Goal: Task Accomplishment & Management: Manage account settings

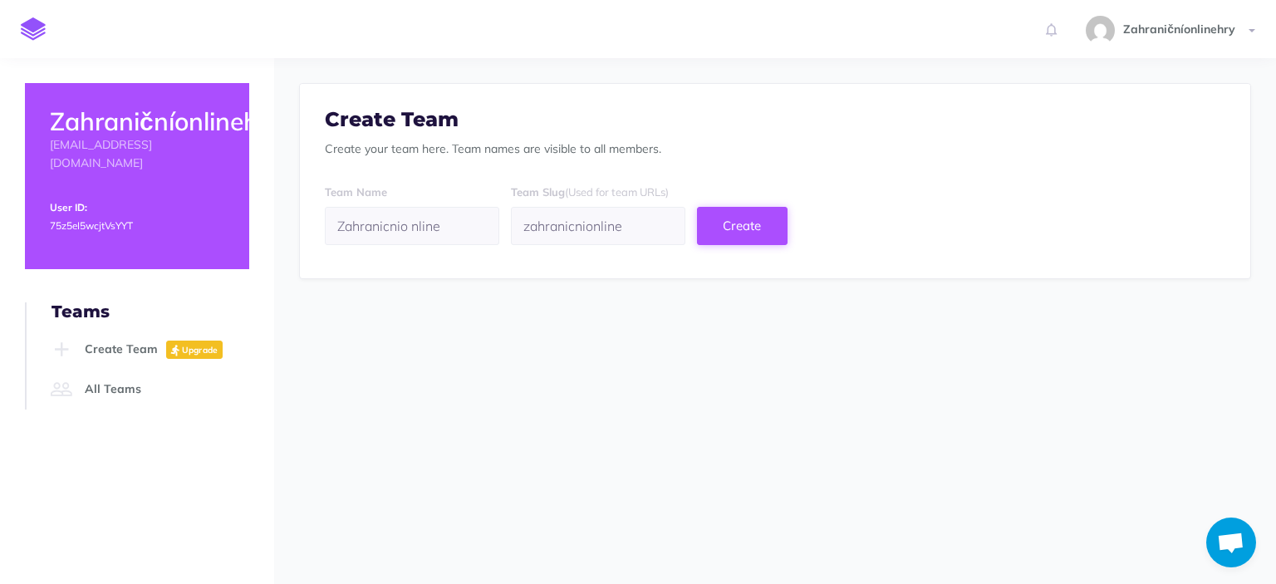
click at [787, 232] on button "Create" at bounding box center [742, 226] width 91 height 38
click at [477, 222] on input "Zahranicnio nline" at bounding box center [412, 226] width 174 height 38
click at [183, 121] on h2 "Zahraničníonlinehry" at bounding box center [137, 121] width 174 height 27
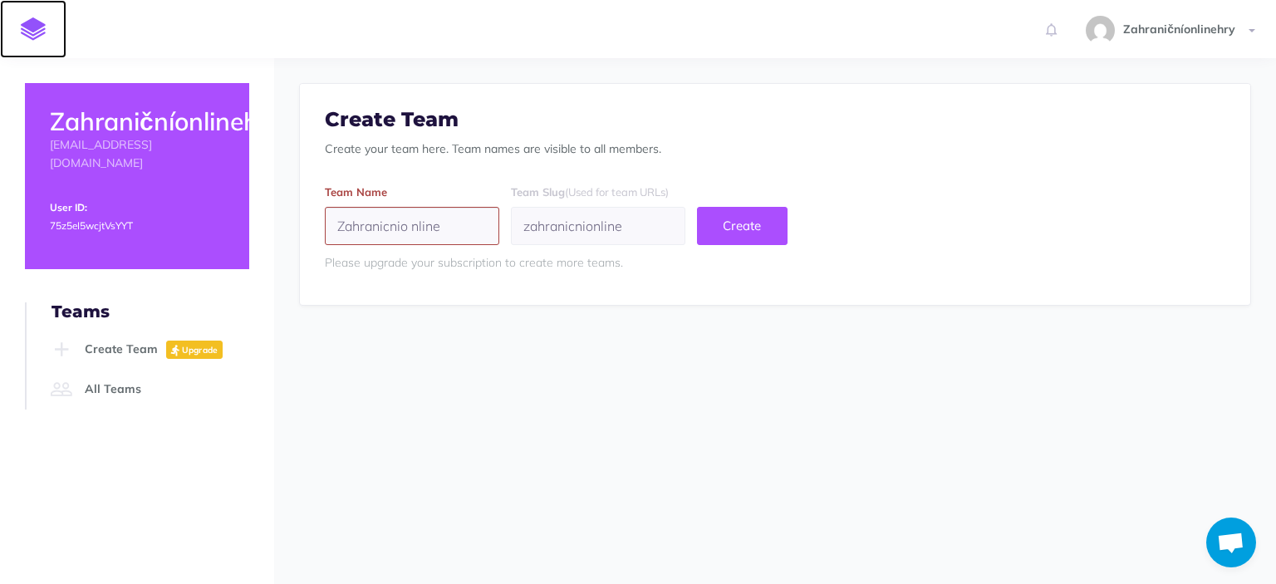
click at [51, 26] on link at bounding box center [33, 29] width 66 height 58
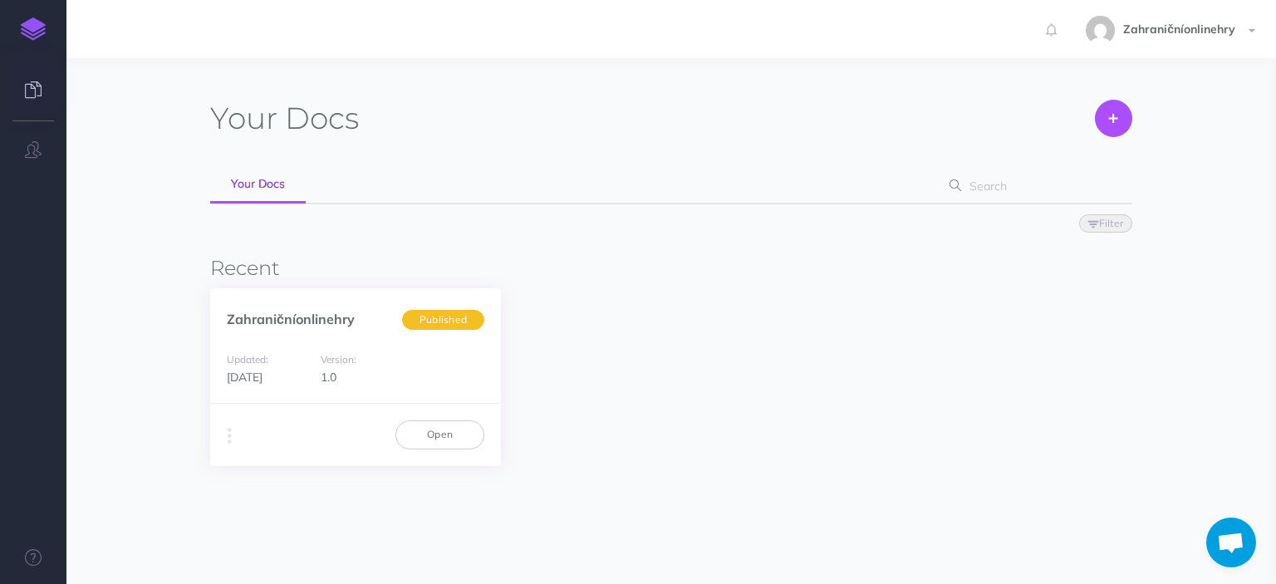
click at [449, 320] on span "Published" at bounding box center [443, 319] width 82 height 21
click at [1203, 22] on span "Zahraničníonlinehry" at bounding box center [1179, 29] width 129 height 15
click at [460, 434] on link "Open" at bounding box center [439, 434] width 89 height 28
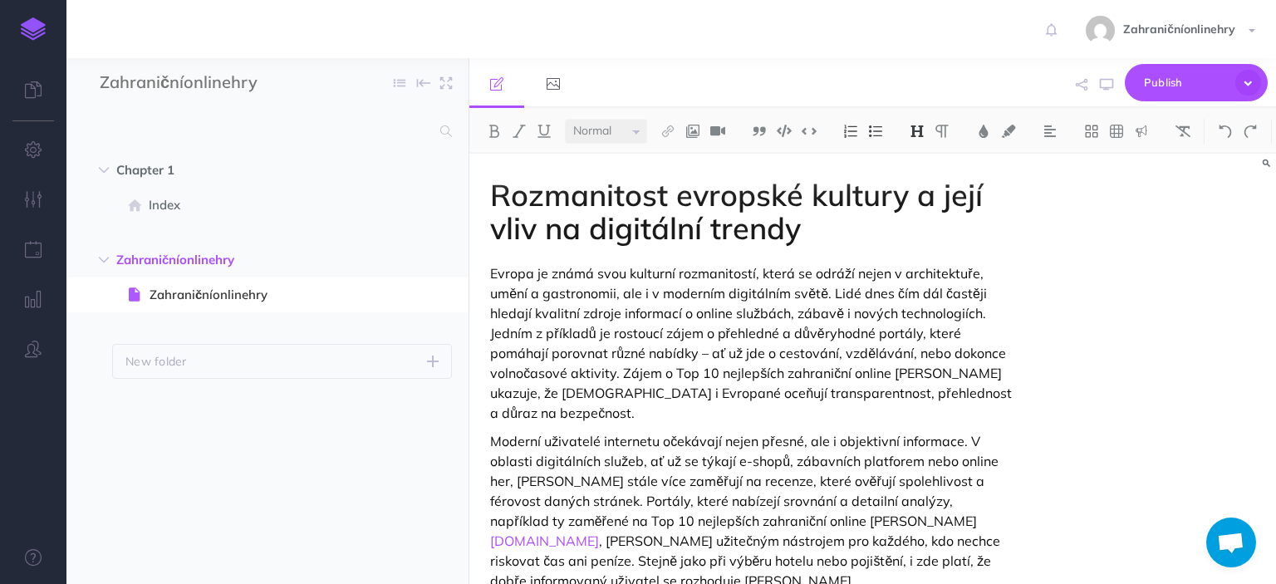
select select "null"
click at [1258, 88] on icon "button" at bounding box center [1248, 83] width 26 height 26
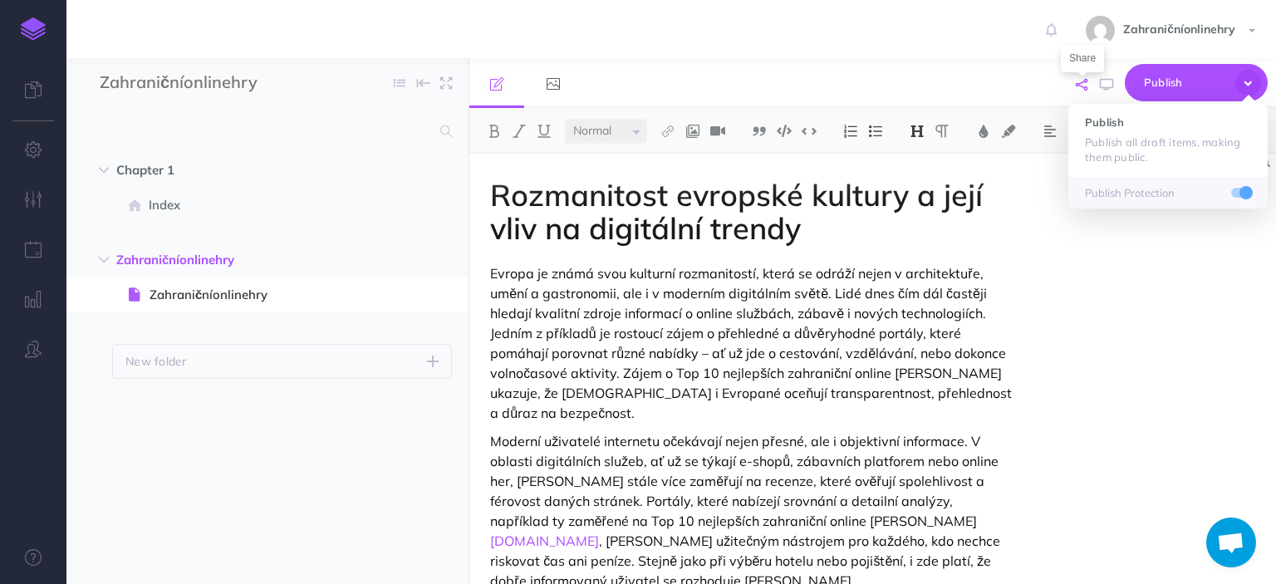
click at [1079, 86] on icon "button" at bounding box center [1082, 85] width 12 height 12
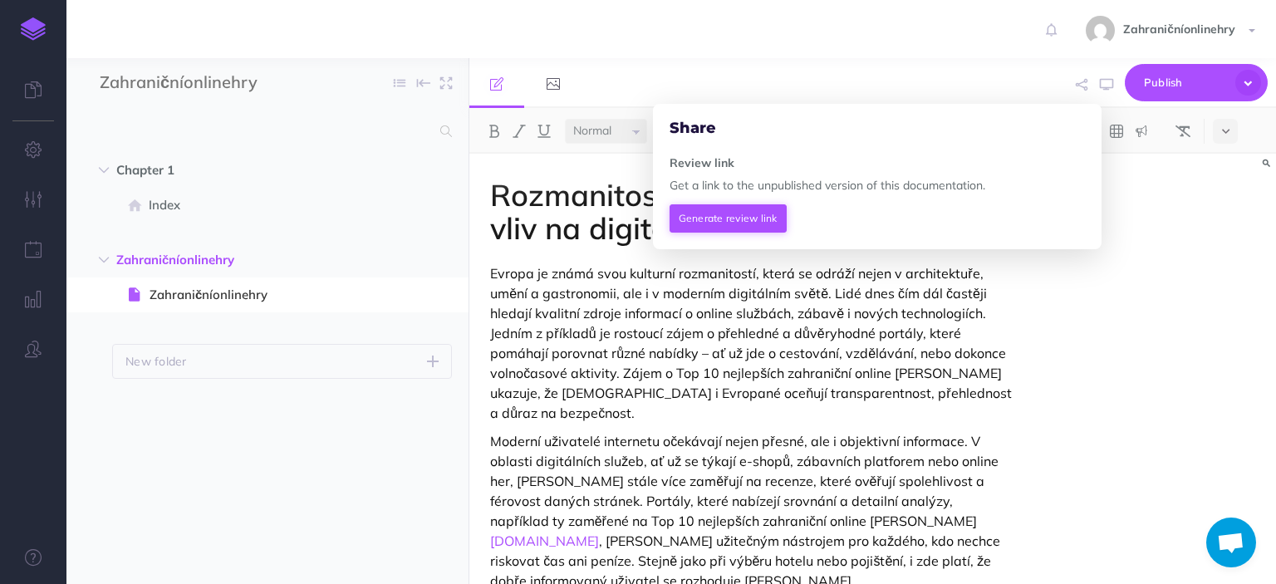
click at [729, 223] on button "Generate review link" at bounding box center [727, 218] width 117 height 28
click at [1071, 216] on icon at bounding box center [1070, 216] width 11 height 10
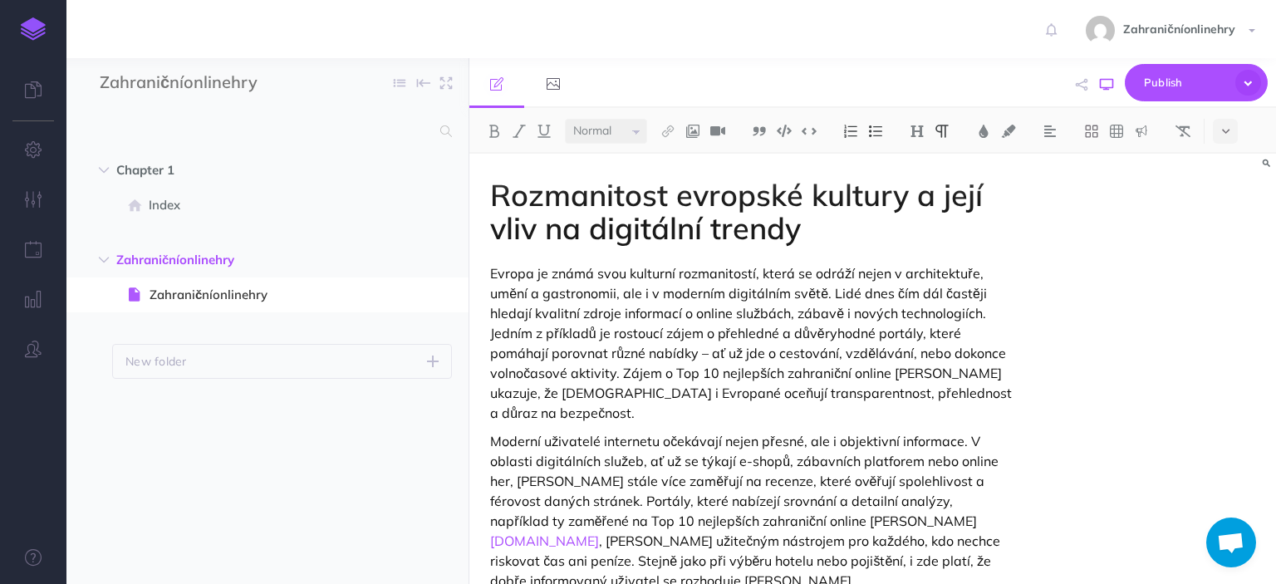
click at [1105, 85] on icon "button" at bounding box center [1106, 84] width 13 height 13
click at [189, 297] on span "Zahraničníonlinehry" at bounding box center [259, 295] width 219 height 20
click at [445, 292] on button "button" at bounding box center [437, 295] width 30 height 22
click at [384, 321] on link "Page history" at bounding box center [389, 324] width 125 height 27
click at [211, 267] on span "Zahraničníonlinehry" at bounding box center [232, 260] width 232 height 20
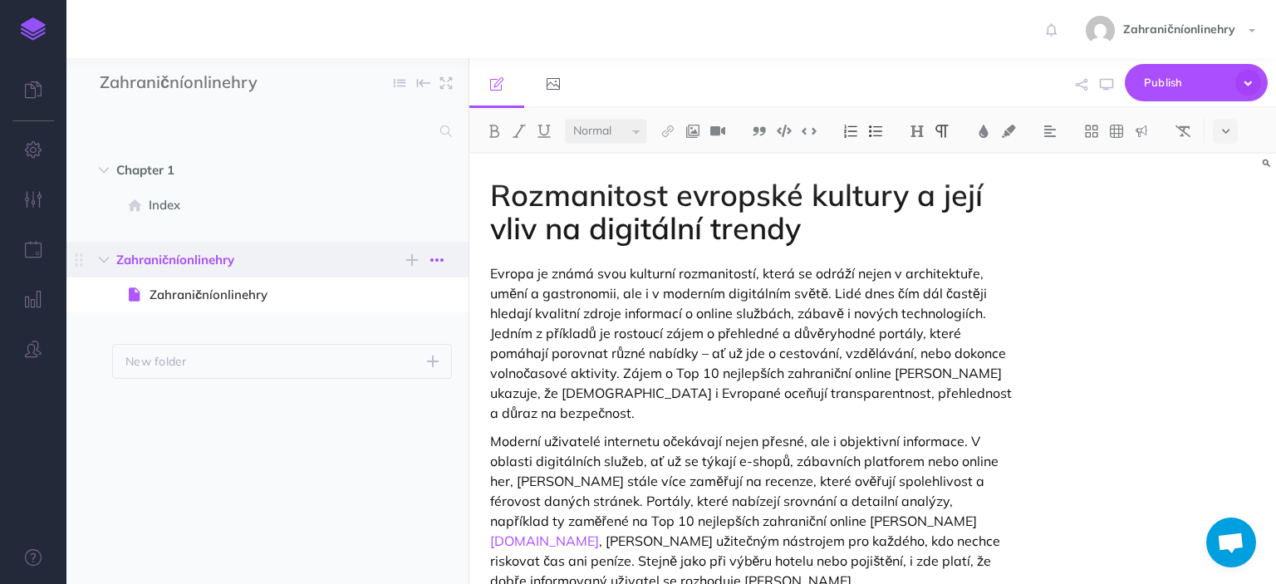
click at [439, 261] on icon "button" at bounding box center [436, 260] width 13 height 20
click at [407, 336] on link "Settings" at bounding box center [389, 344] width 125 height 27
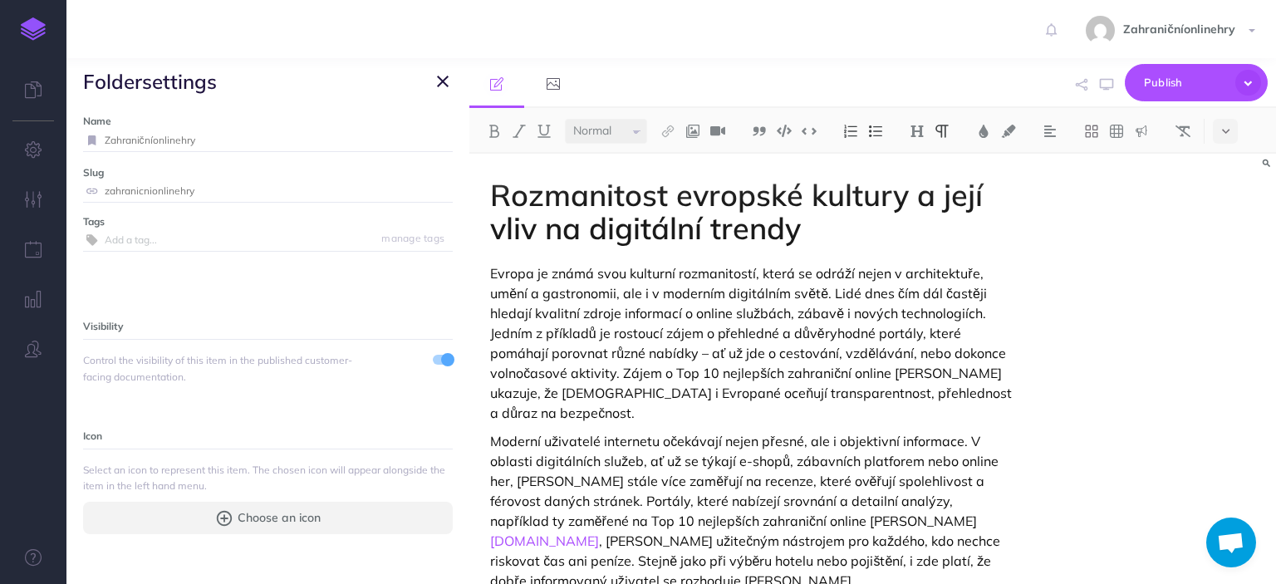
scroll to position [7, 0]
click at [308, 512] on span "Choose an icon" at bounding box center [279, 515] width 83 height 18
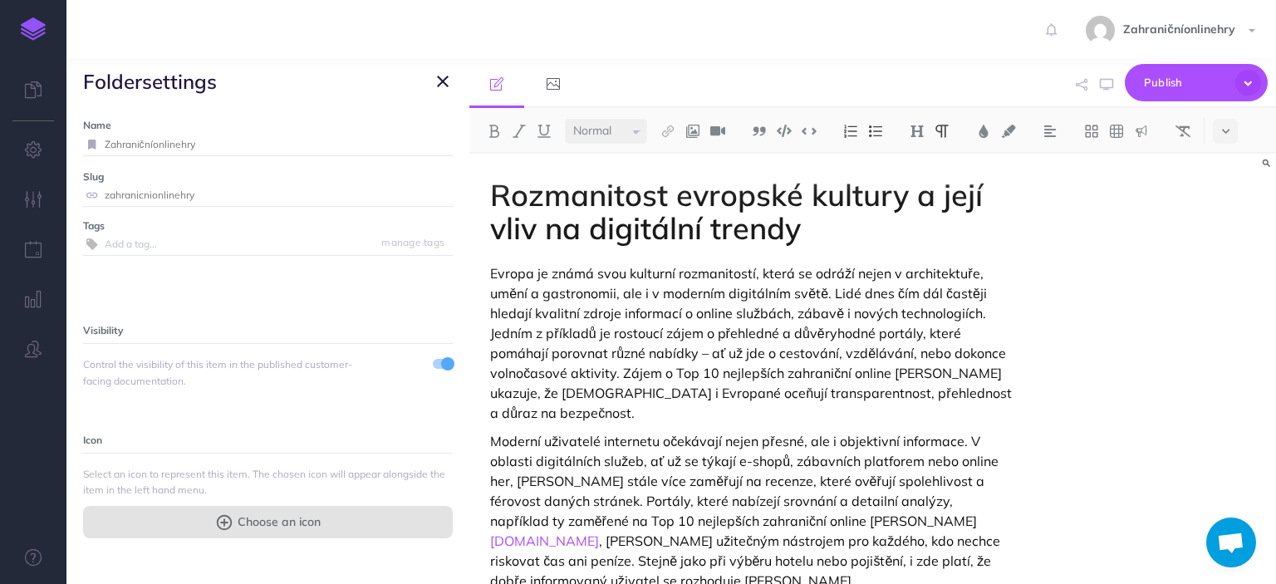
select select
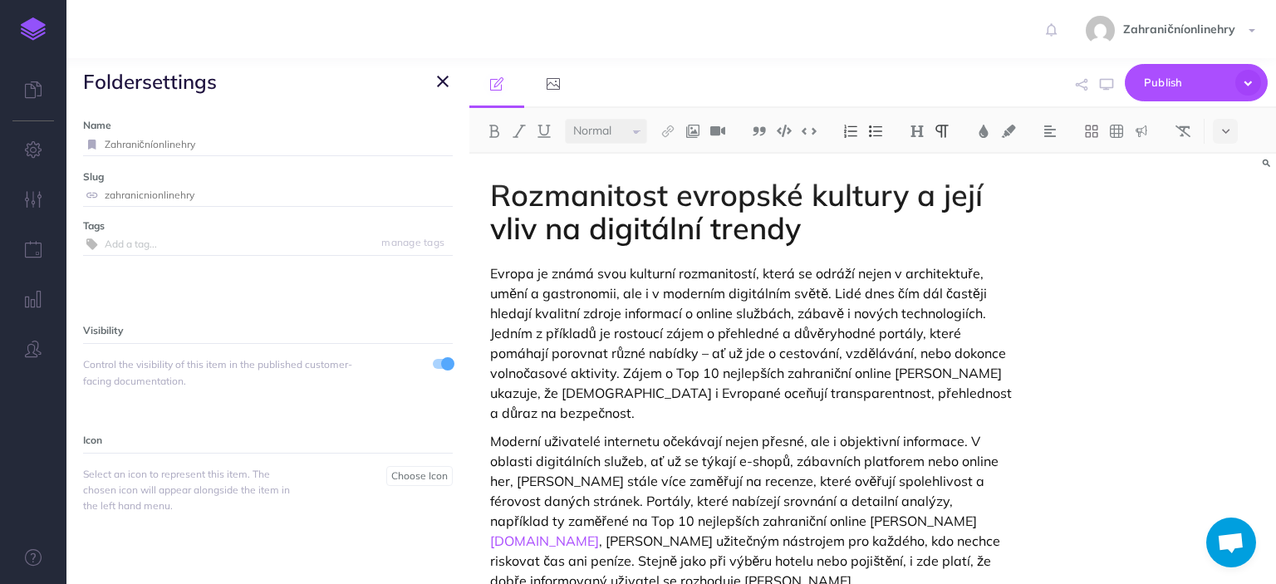
click at [324, 326] on p "Visibility" at bounding box center [268, 330] width 370 height 18
click at [441, 83] on icon "button" at bounding box center [443, 81] width 12 height 20
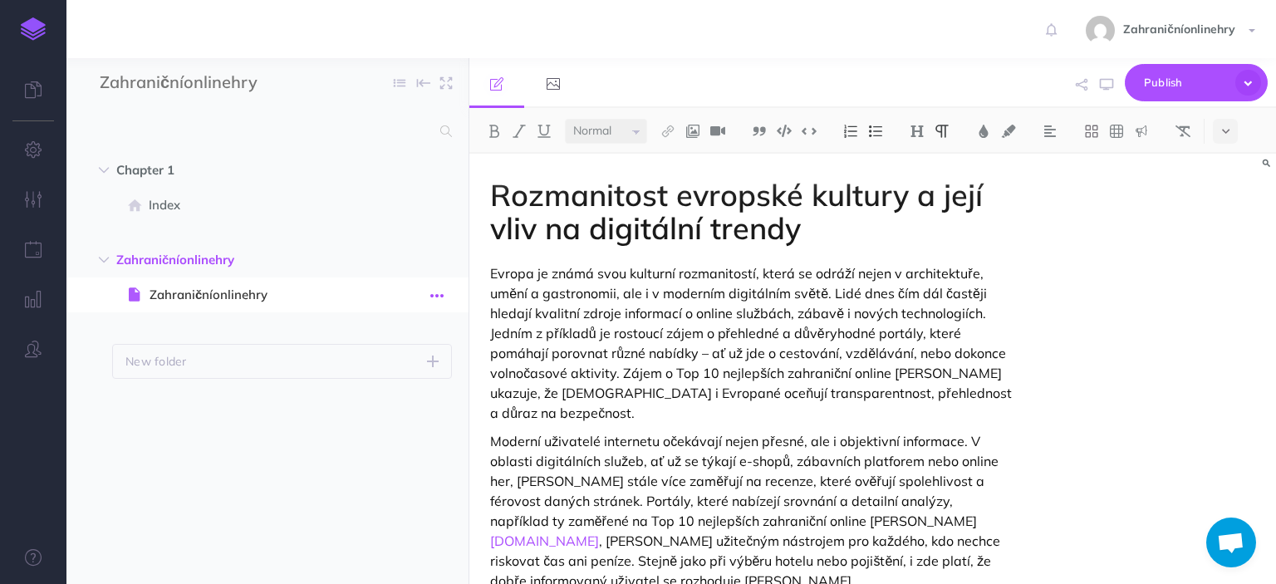
click at [444, 294] on icon "button" at bounding box center [436, 296] width 13 height 20
click at [385, 410] on link "Settings" at bounding box center [389, 407] width 125 height 27
select select
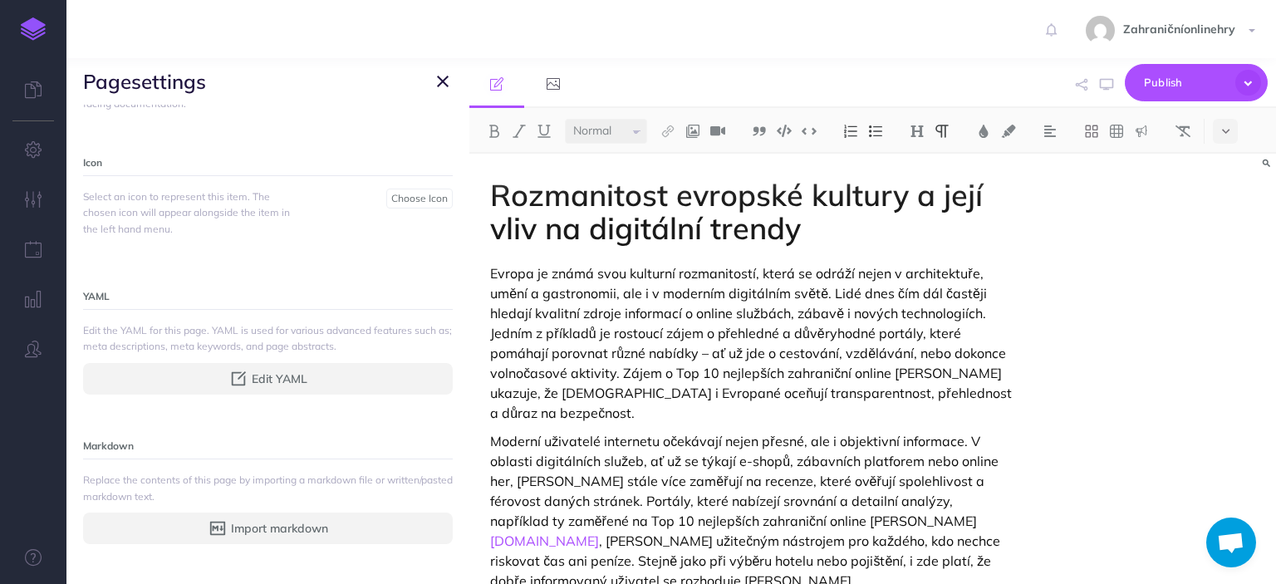
scroll to position [340, 0]
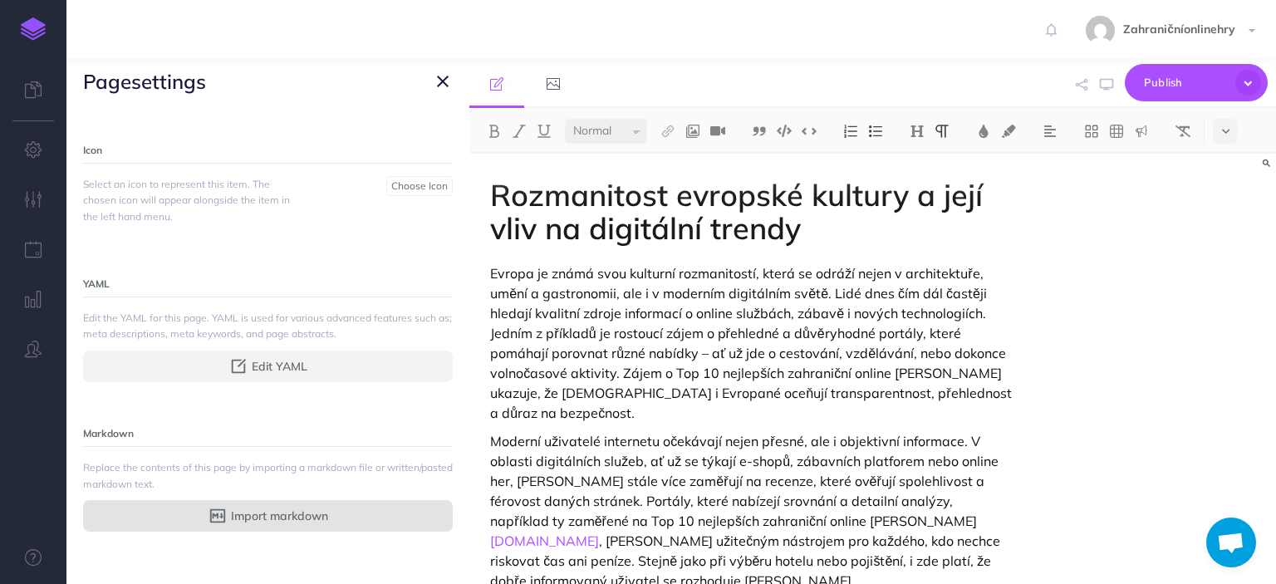
click at [344, 500] on button "Import markdown" at bounding box center [268, 516] width 370 height 32
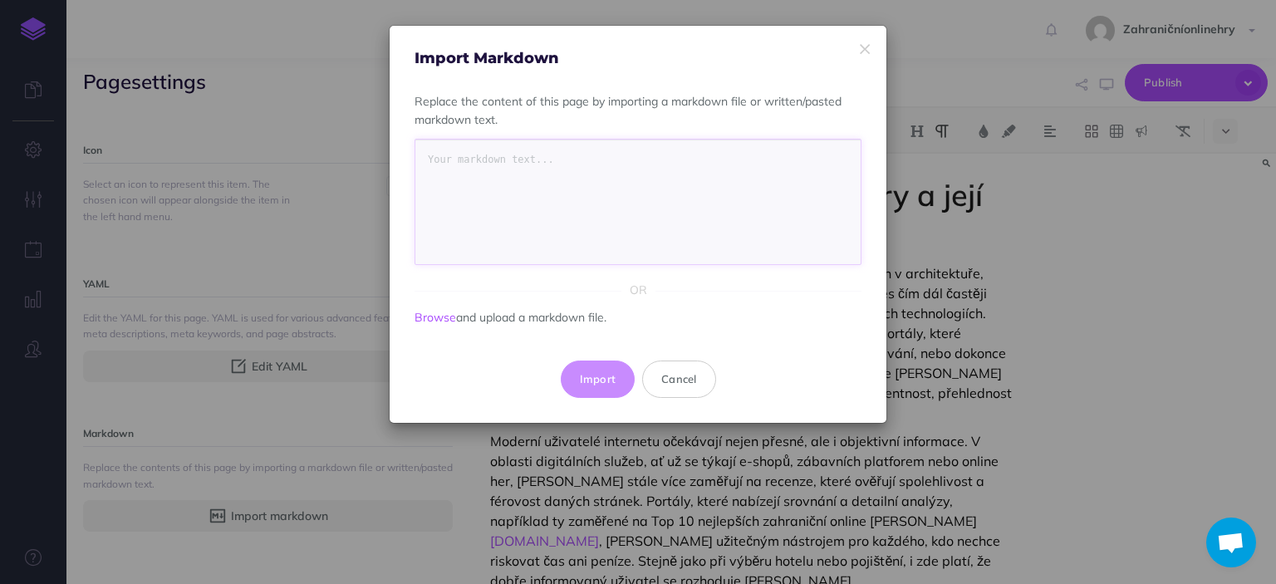
click at [547, 158] on textarea at bounding box center [637, 202] width 445 height 125
click at [673, 373] on button "Cancel" at bounding box center [679, 378] width 74 height 37
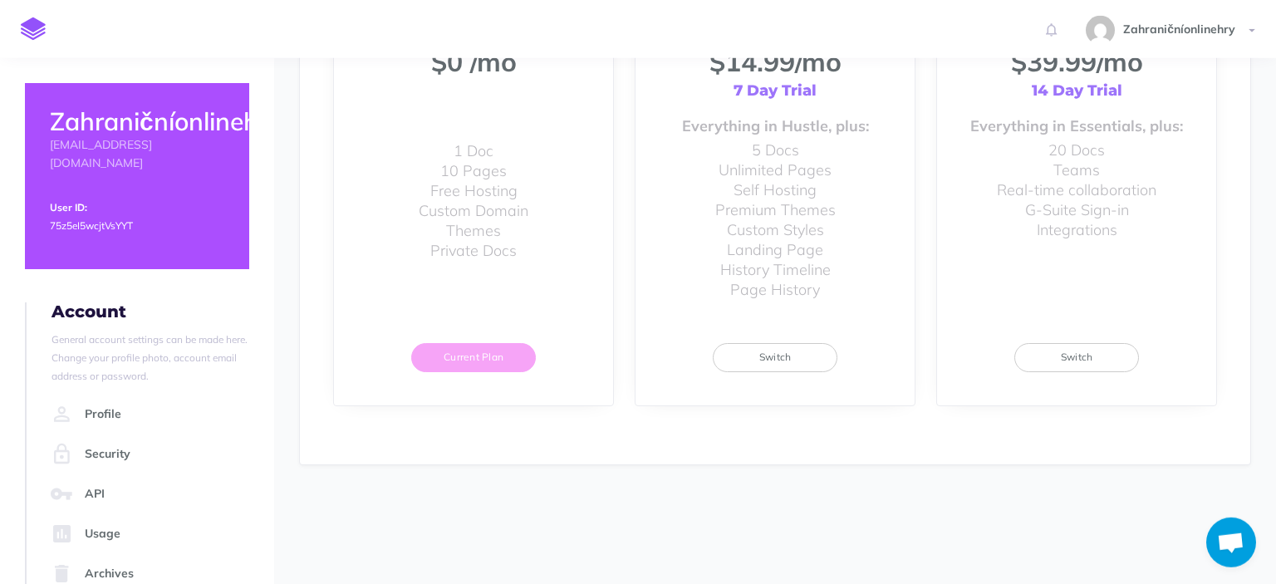
scroll to position [298, 0]
